Goal: Check status

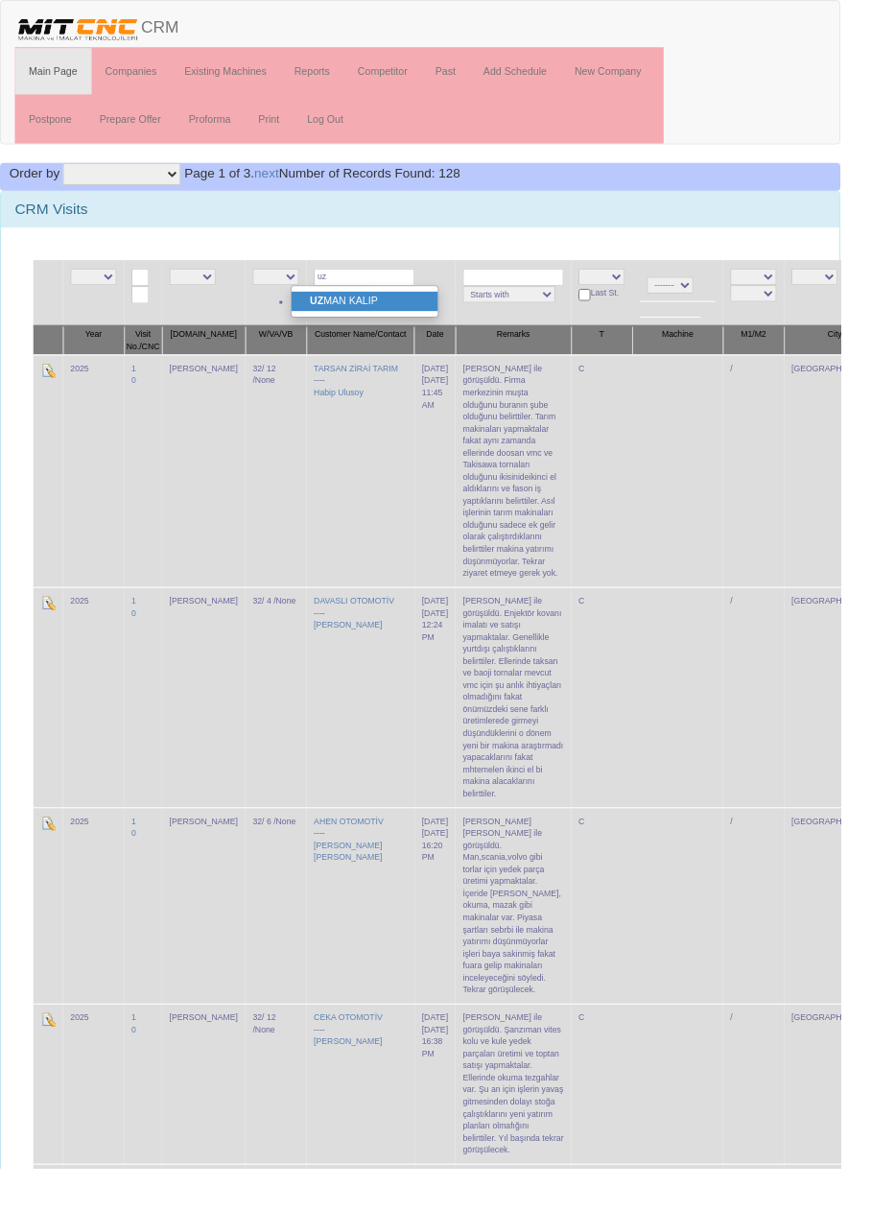
click at [416, 319] on link "UZ MAN KALIP" at bounding box center [378, 312] width 152 height 21
type input "UZMAN KALIP"
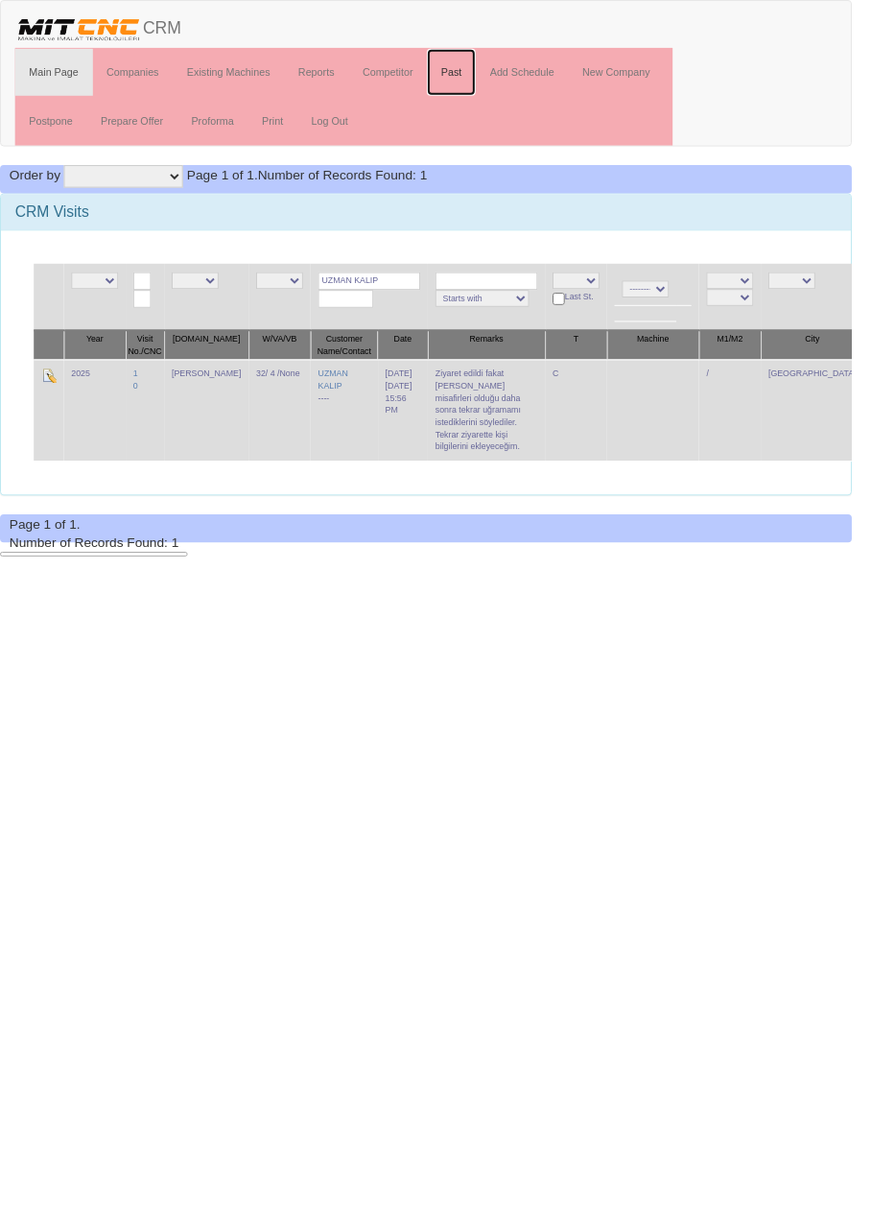
click at [457, 78] on link "Past" at bounding box center [462, 74] width 50 height 48
